Goal: Information Seeking & Learning: Learn about a topic

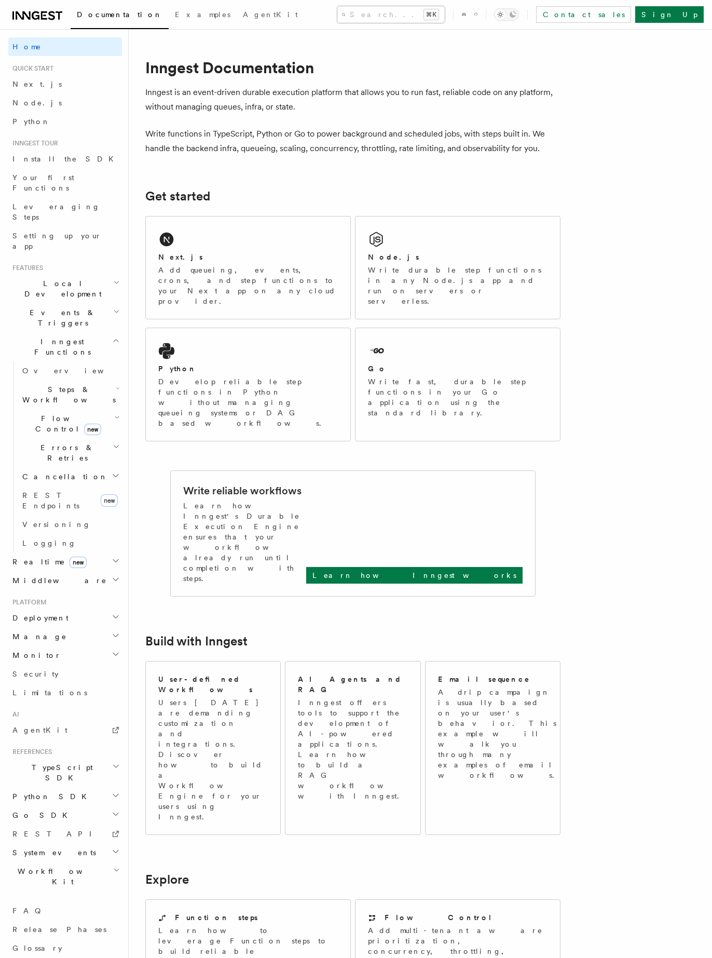
click at [338, 20] on button "Search... ⌘K" at bounding box center [391, 14] width 107 height 17
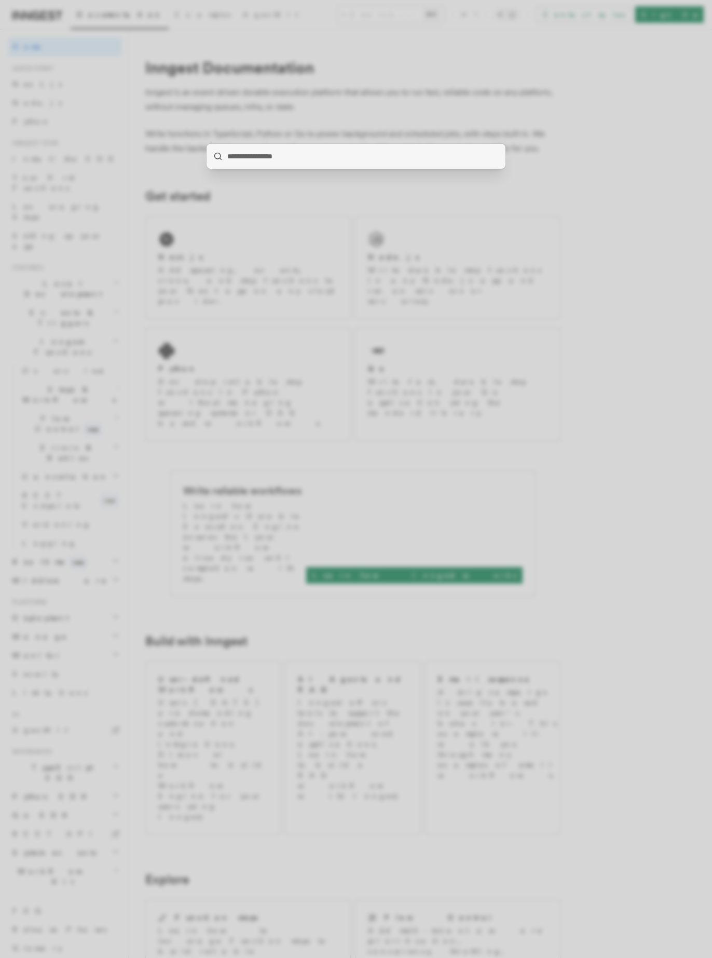
click at [244, 47] on div at bounding box center [356, 479] width 712 height 958
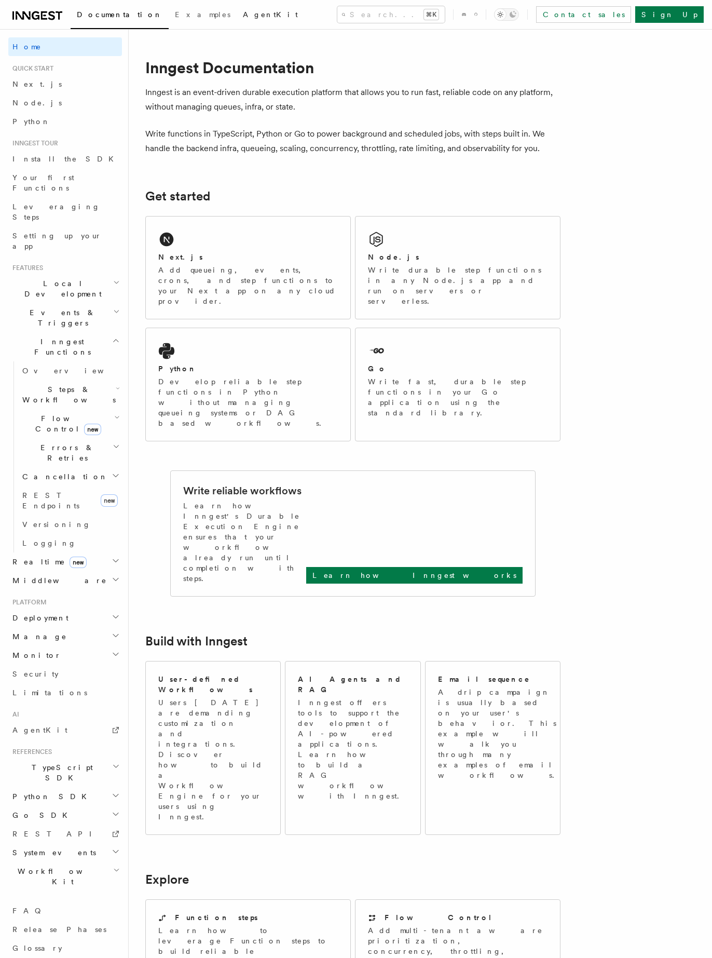
click at [237, 22] on link "AgentKit" at bounding box center [271, 15] width 68 height 25
click at [200, 255] on div "Next.js" at bounding box center [248, 257] width 180 height 11
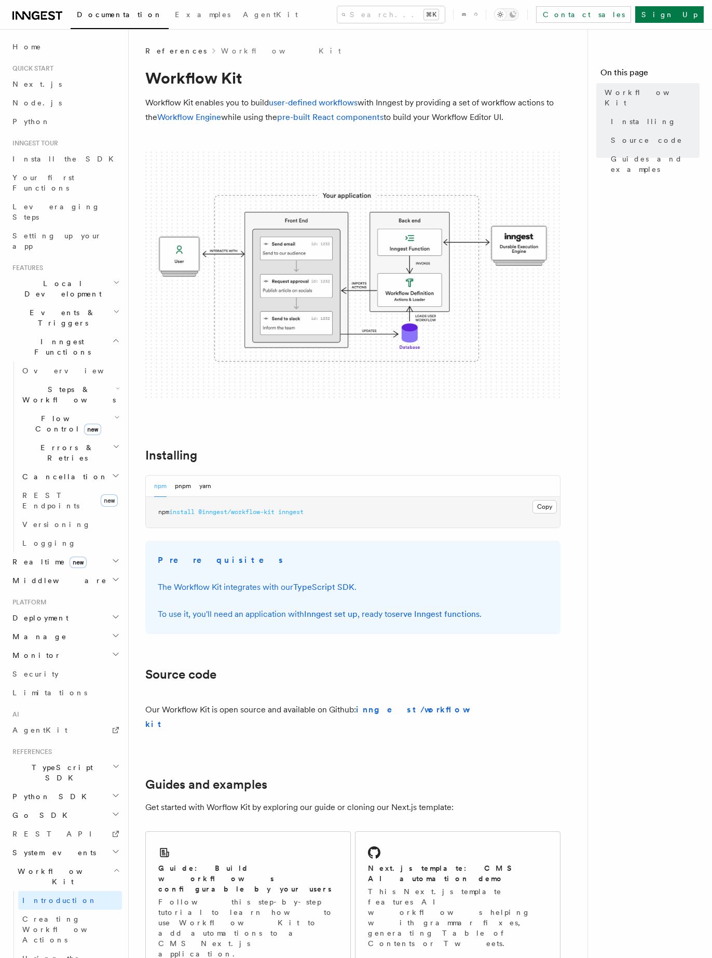
click at [331, 286] on img at bounding box center [352, 276] width 415 height 249
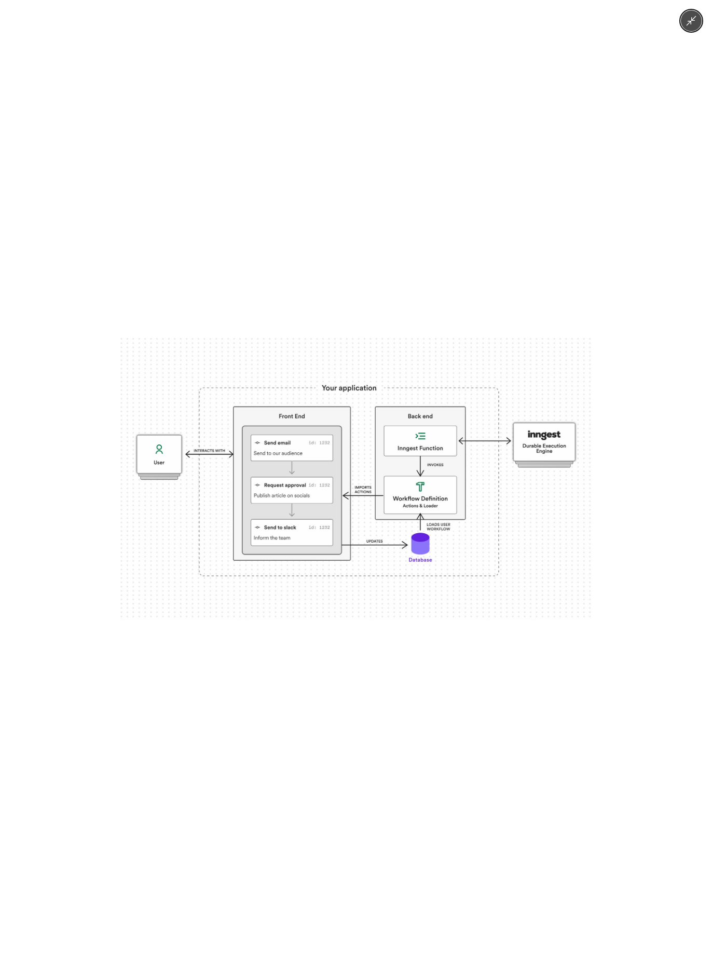
click at [324, 290] on div at bounding box center [356, 479] width 712 height 958
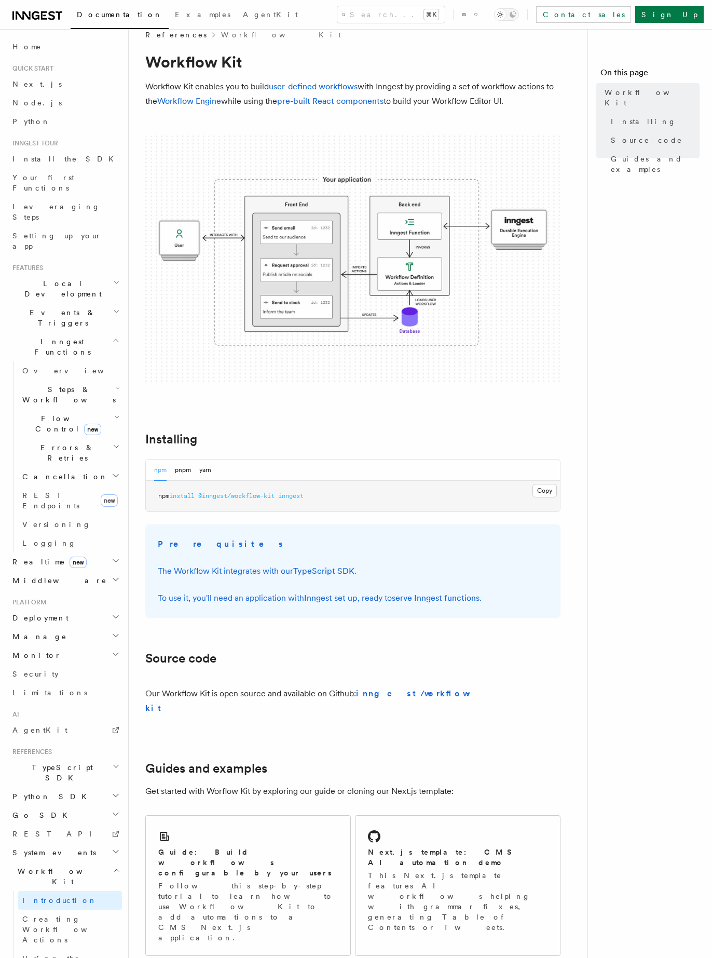
scroll to position [145, 0]
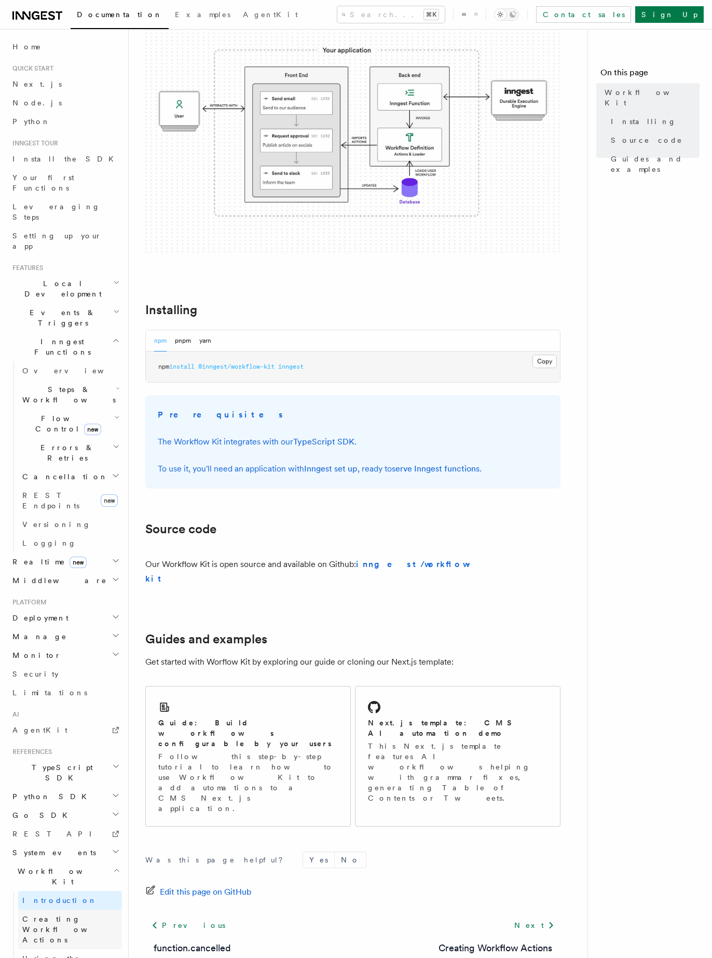
click at [54, 915] on span "Creating Workflow Actions" at bounding box center [67, 929] width 90 height 29
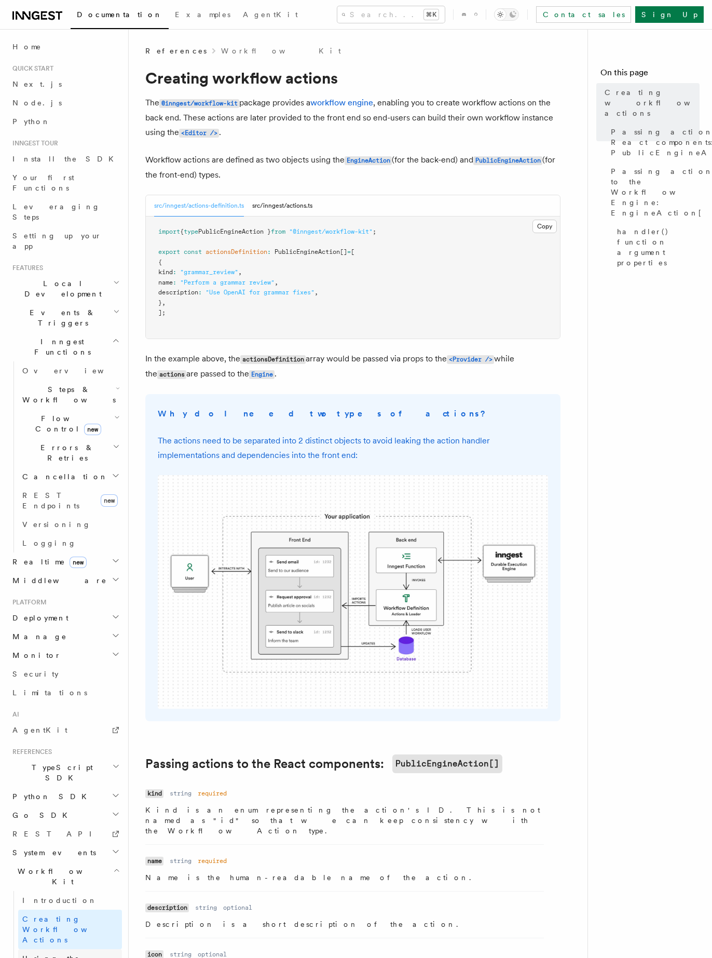
click at [49, 954] on span "Using the Workflow Engine" at bounding box center [67, 968] width 90 height 29
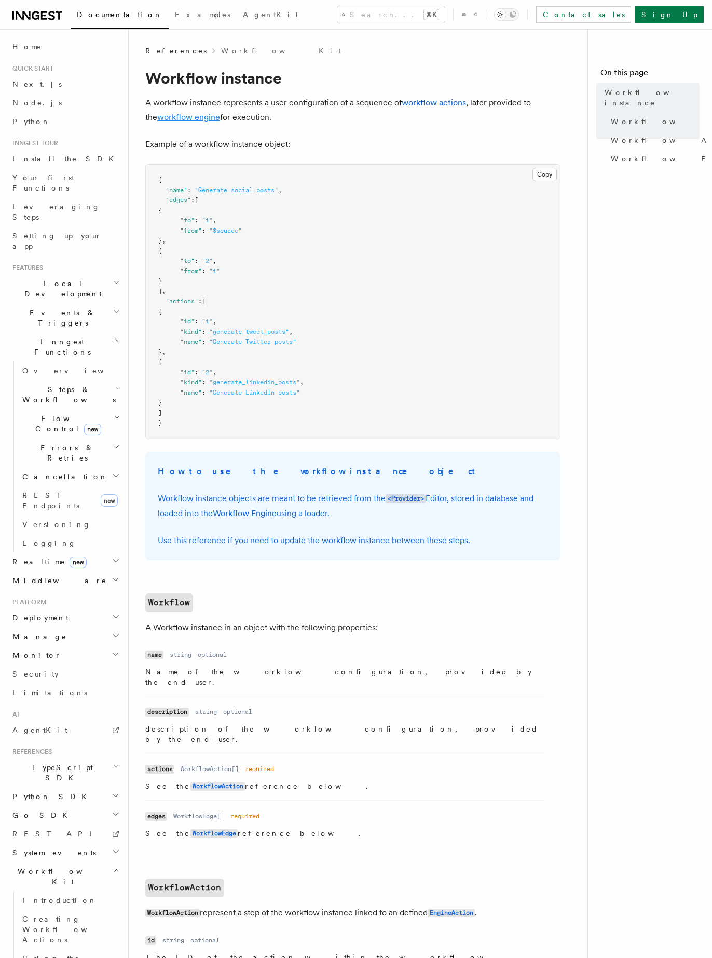
click at [177, 116] on link "workflow engine" at bounding box center [188, 117] width 63 height 10
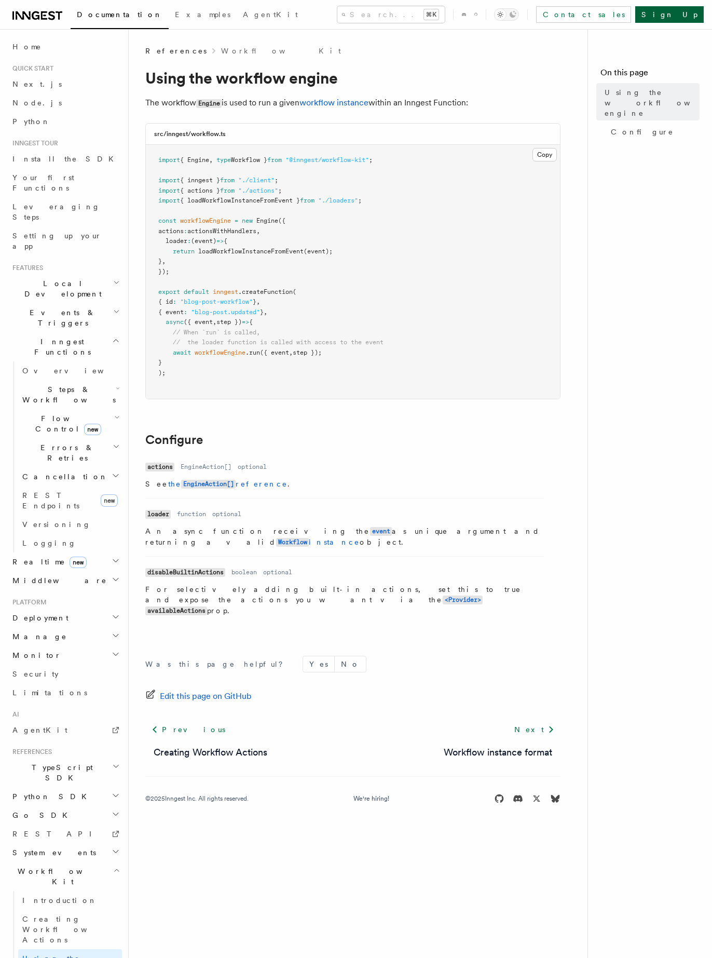
click at [699, 12] on link "Sign Up" at bounding box center [670, 14] width 69 height 17
